Goal: Task Accomplishment & Management: Manage account settings

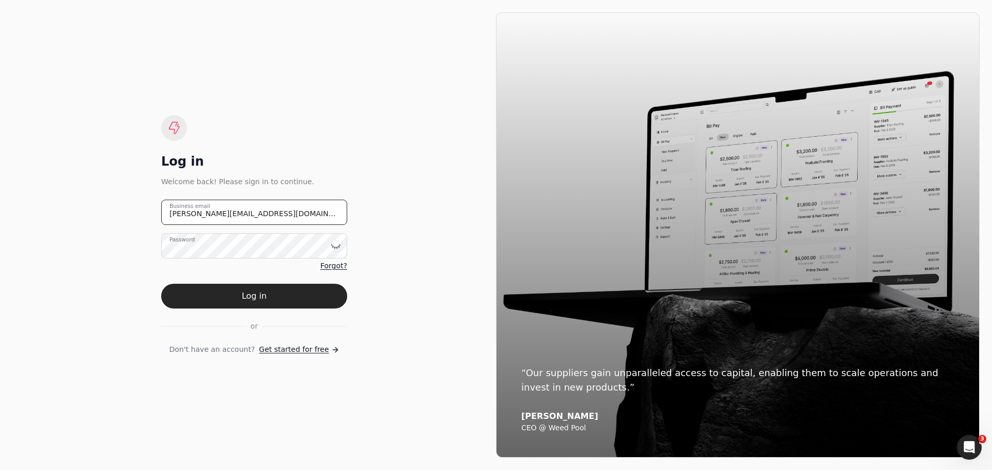
drag, startPoint x: 264, startPoint y: 213, endPoint x: 113, endPoint y: 211, distance: 151.3
click at [113, 211] on div "Log in Welcome back! Please sign in to continue. [PERSON_NAME][EMAIL_ADDRESS][D…" at bounding box center [253, 235] width 483 height 446
type email "[EMAIL_ADDRESS][DOMAIN_NAME]"
click at [337, 247] on icon at bounding box center [336, 246] width 10 height 10
click at [399, 309] on div "Log in Welcome back! Please sign in to continue. [EMAIL_ADDRESS][DOMAIN_NAME] B…" at bounding box center [253, 235] width 483 height 446
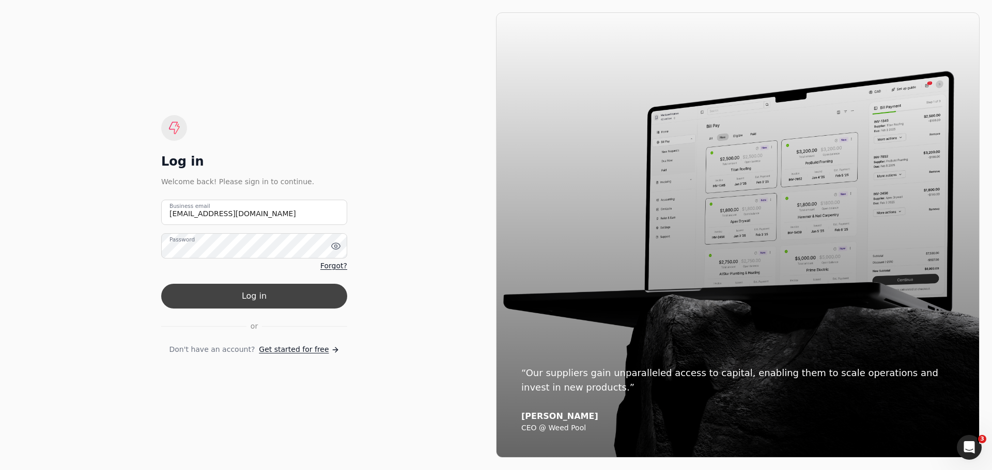
click at [275, 295] on button "Log in" at bounding box center [254, 296] width 186 height 25
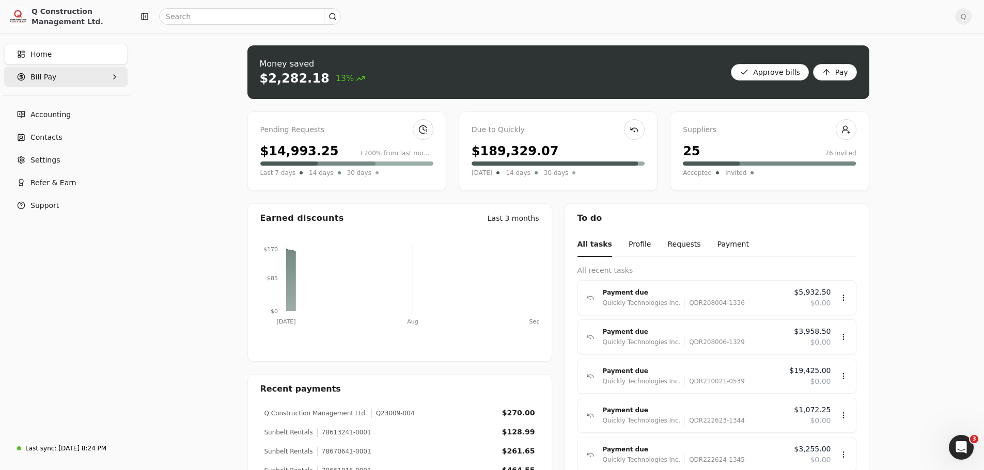
click at [48, 77] on span "Bill Pay" at bounding box center [43, 77] width 26 height 11
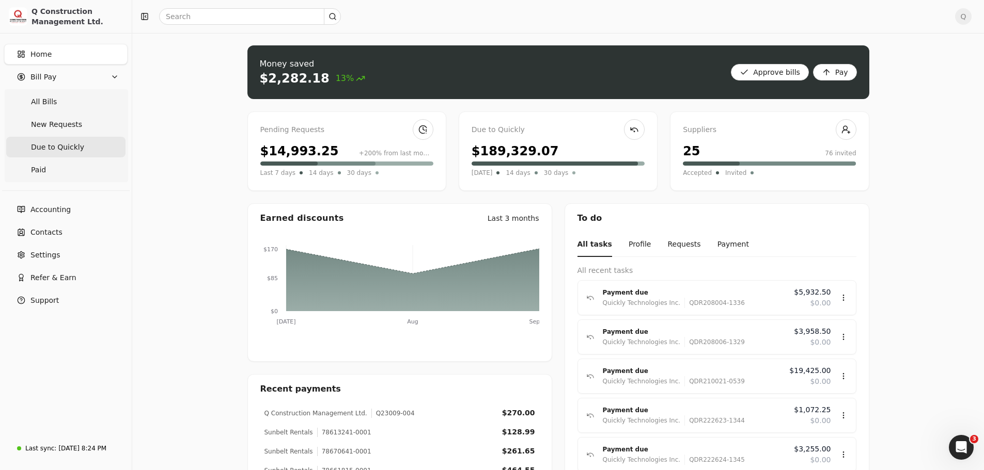
click at [62, 146] on span "Due to Quickly" at bounding box center [57, 147] width 53 height 11
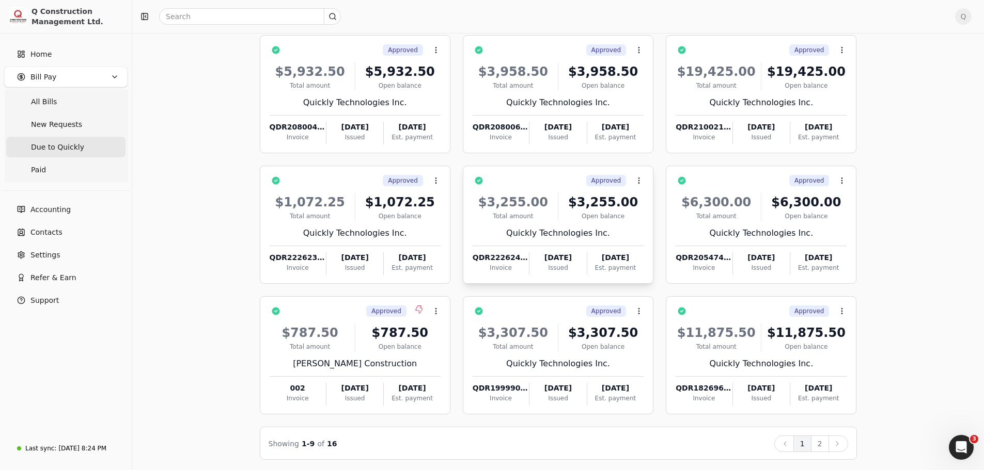
scroll to position [70, 0]
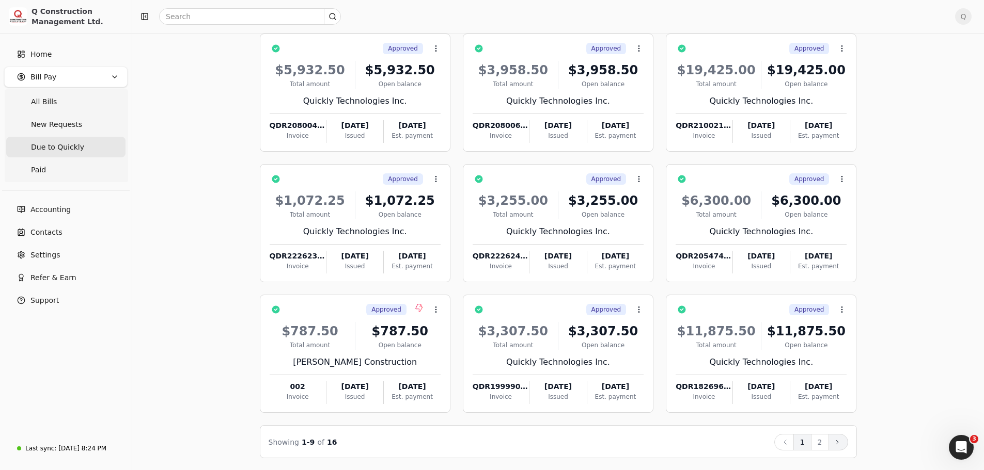
click at [837, 447] on button "Next" at bounding box center [838, 442] width 20 height 17
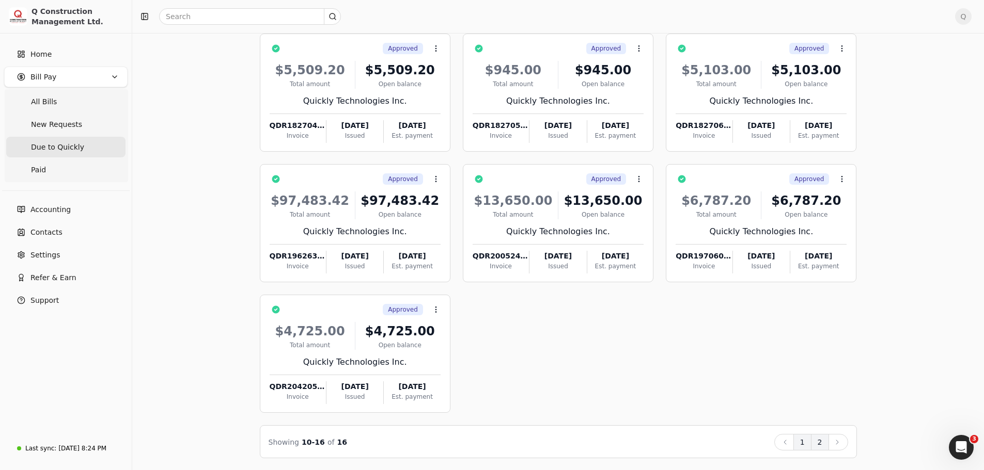
click at [803, 446] on button "1" at bounding box center [802, 442] width 18 height 17
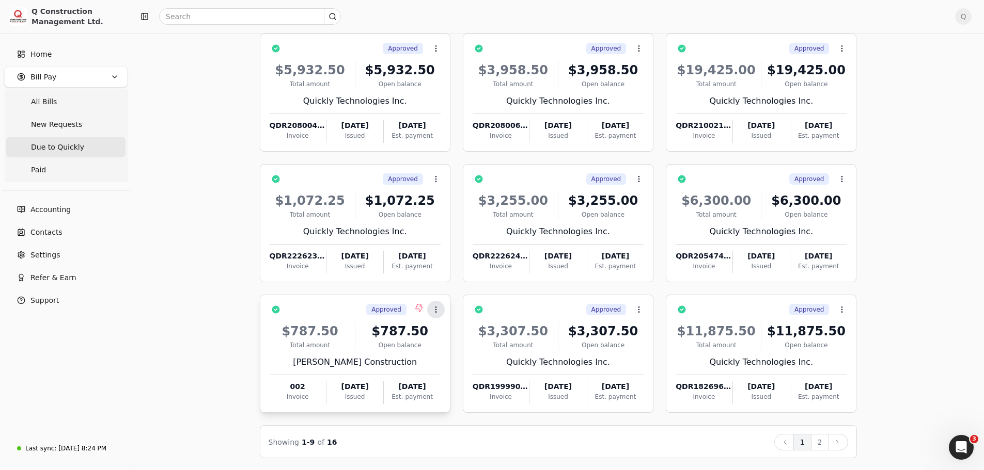
click at [437, 312] on icon at bounding box center [436, 310] width 8 height 8
click at [640, 181] on icon at bounding box center [639, 179] width 8 height 8
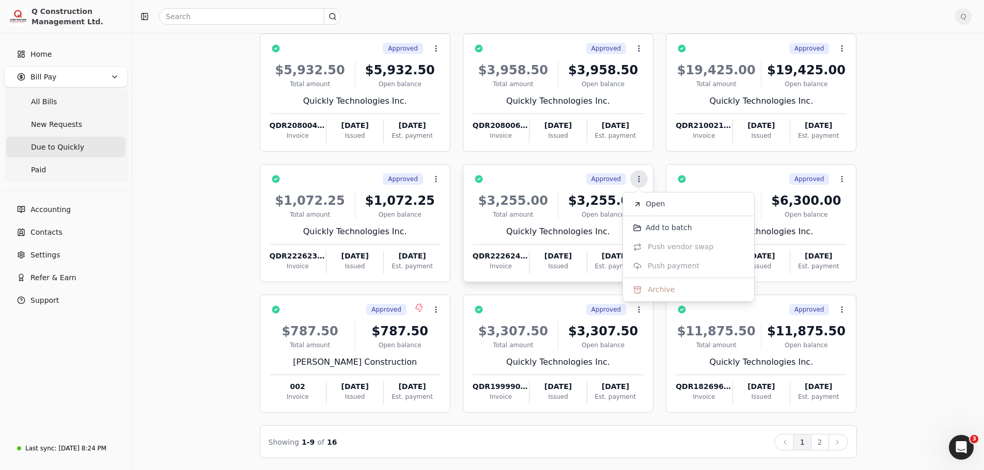
click at [640, 181] on icon at bounding box center [639, 179] width 8 height 8
click at [436, 179] on circle at bounding box center [435, 179] width 1 height 1
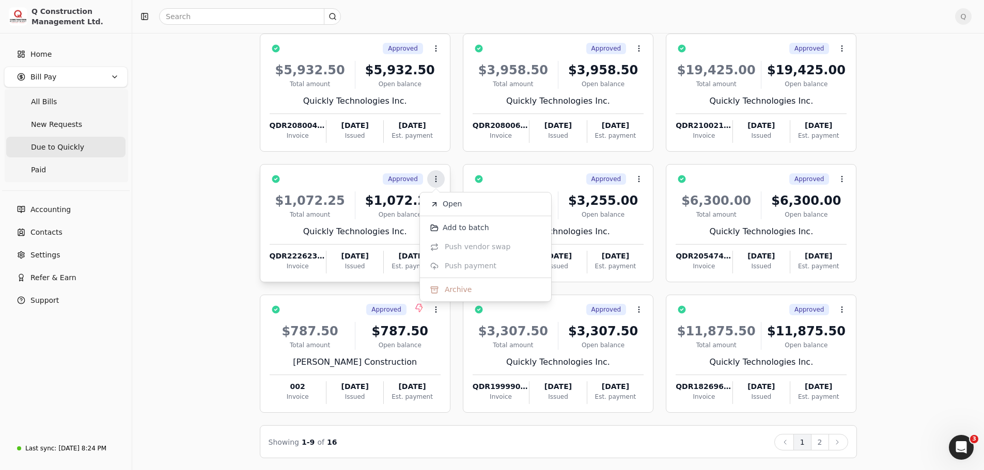
click at [436, 179] on circle at bounding box center [435, 179] width 1 height 1
click at [968, 18] on span "Q" at bounding box center [963, 16] width 17 height 17
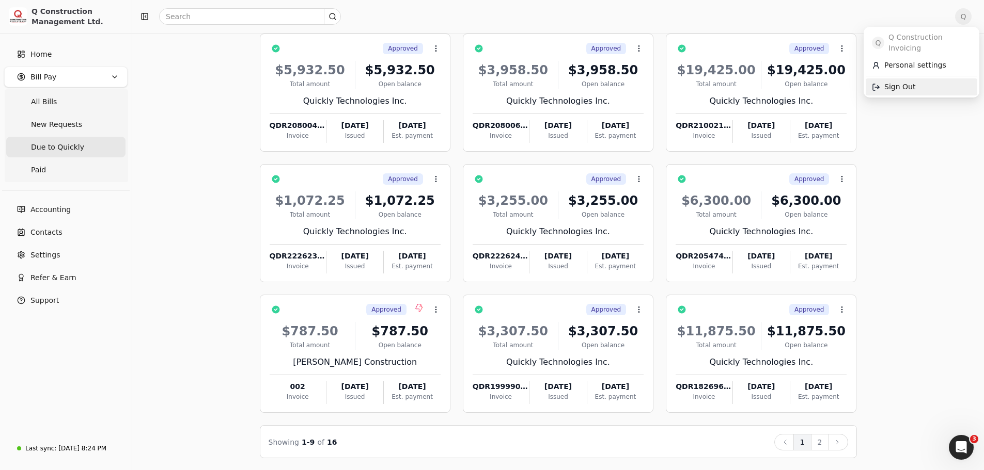
click at [893, 82] on span "Sign Out" at bounding box center [899, 87] width 31 height 11
